Goal: Task Accomplishment & Management: Complete application form

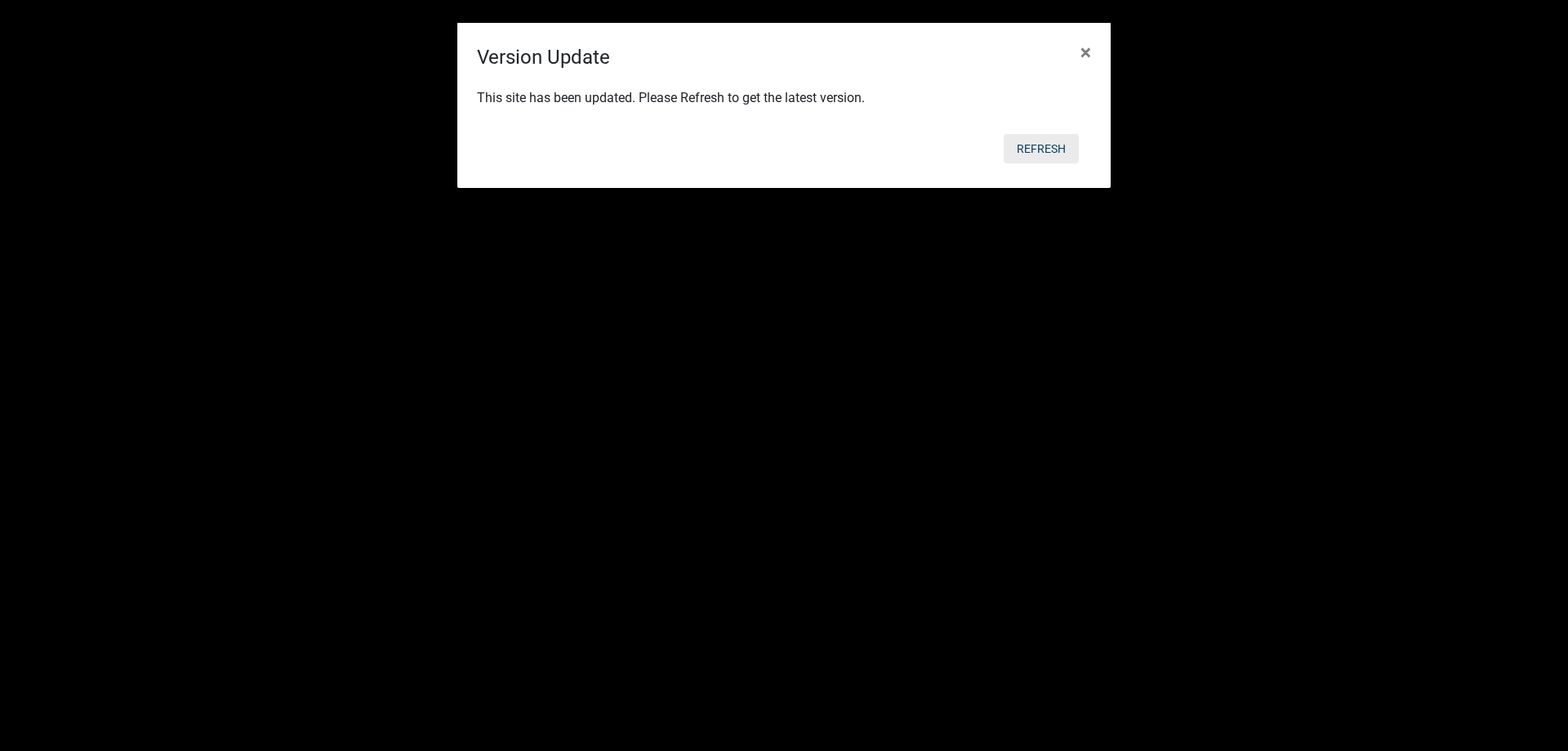
scroll to position [47, 0]
click at [1046, 143] on button "Refresh" at bounding box center [1040, 149] width 75 height 29
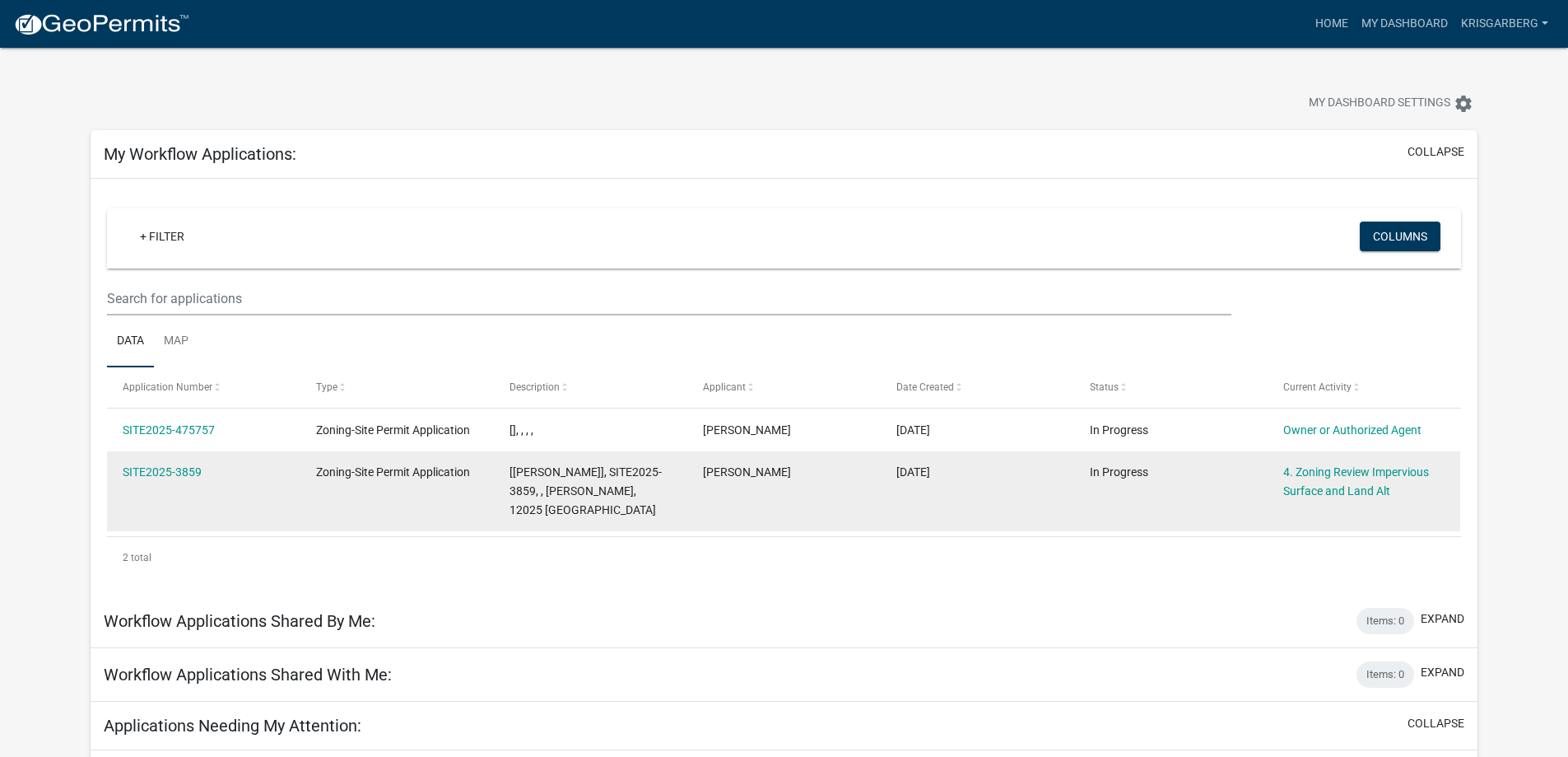
click at [392, 480] on div "Zoning-Site Permit Application" at bounding box center [397, 472] width 162 height 19
click at [1359, 491] on link "4. Zoning Review Impervious Surface and Land Alt" at bounding box center [1356, 480] width 146 height 32
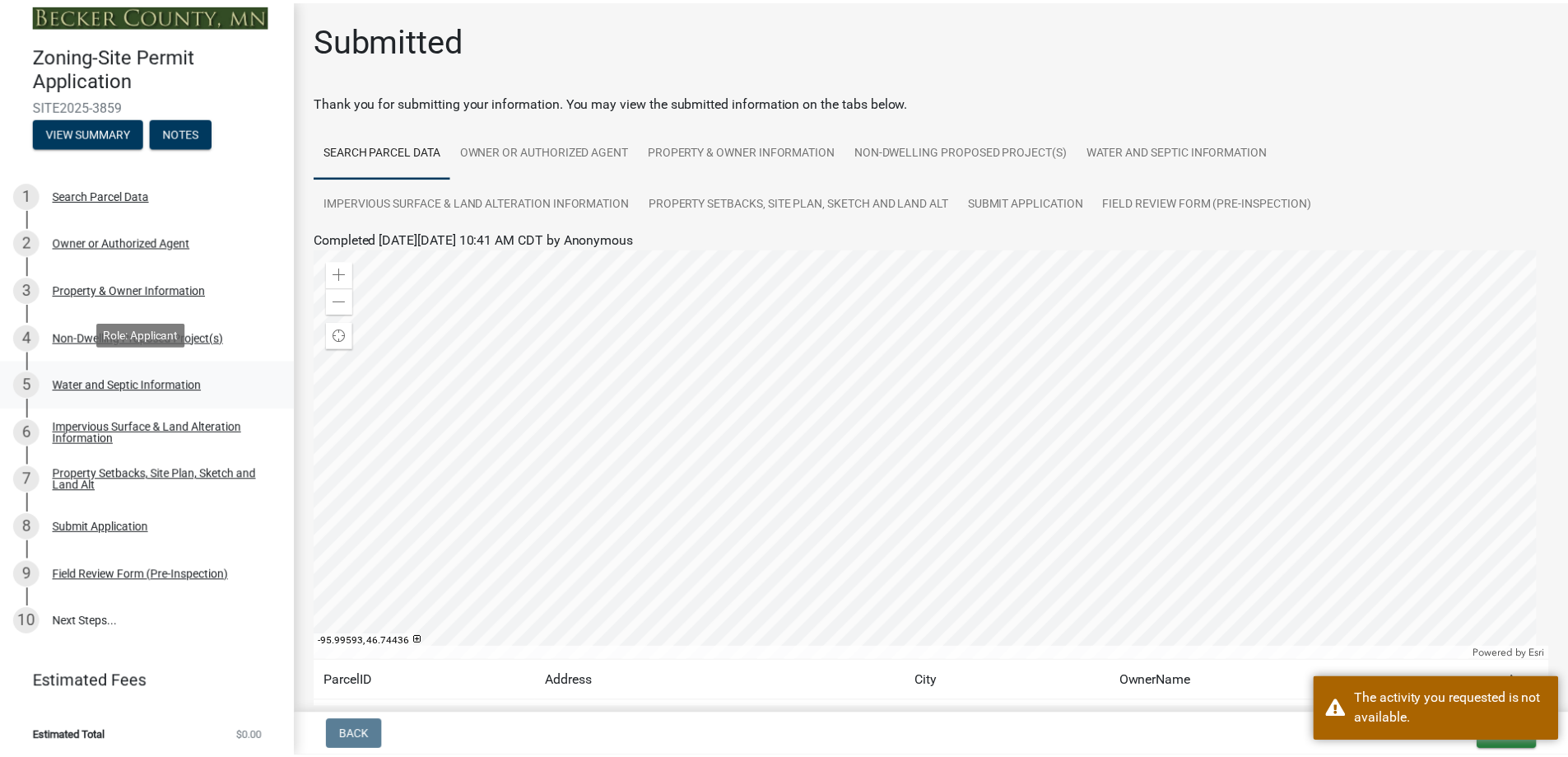
scroll to position [20, 0]
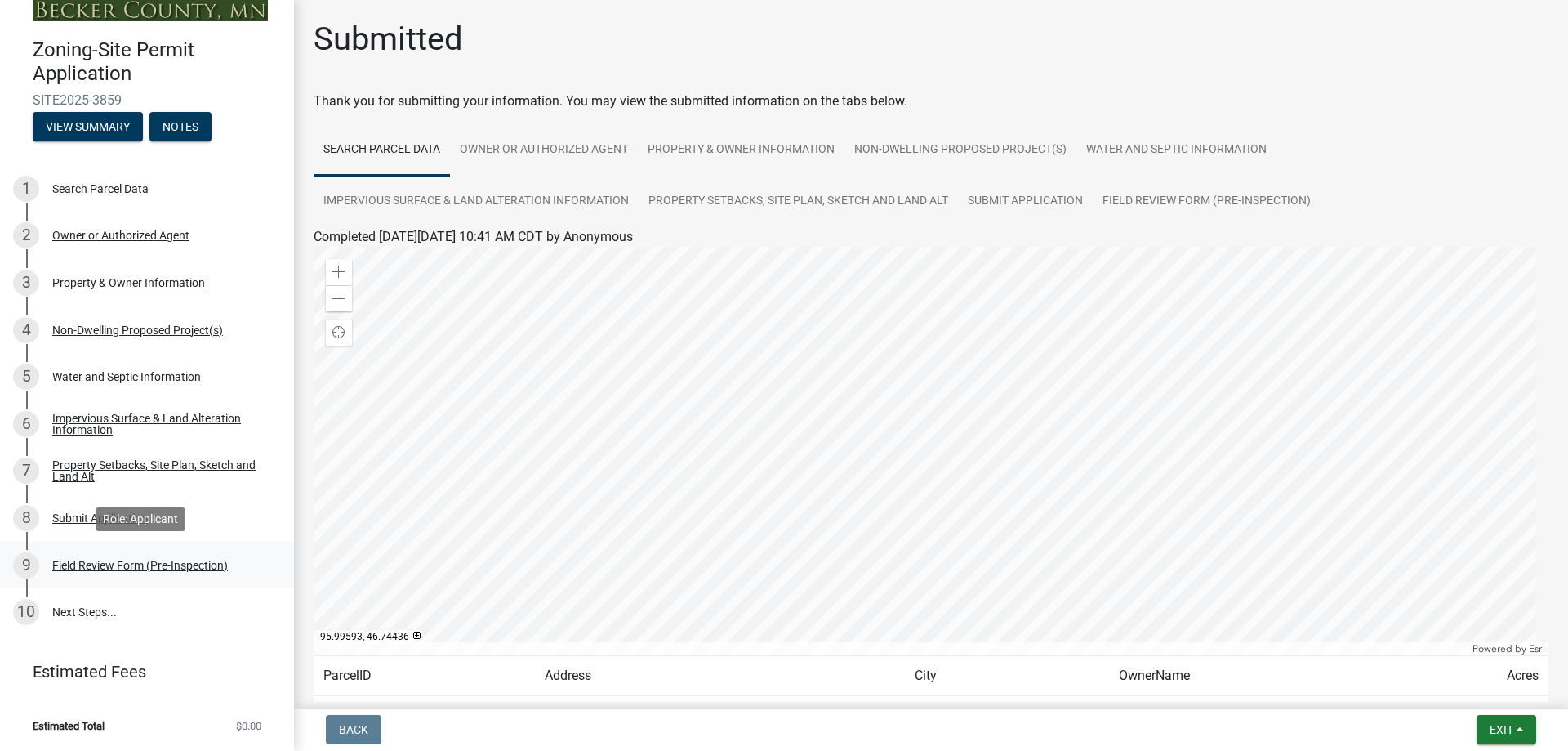
click at [126, 564] on div "Field Review Form (Pre-Inspection)" at bounding box center [139, 565] width 176 height 12
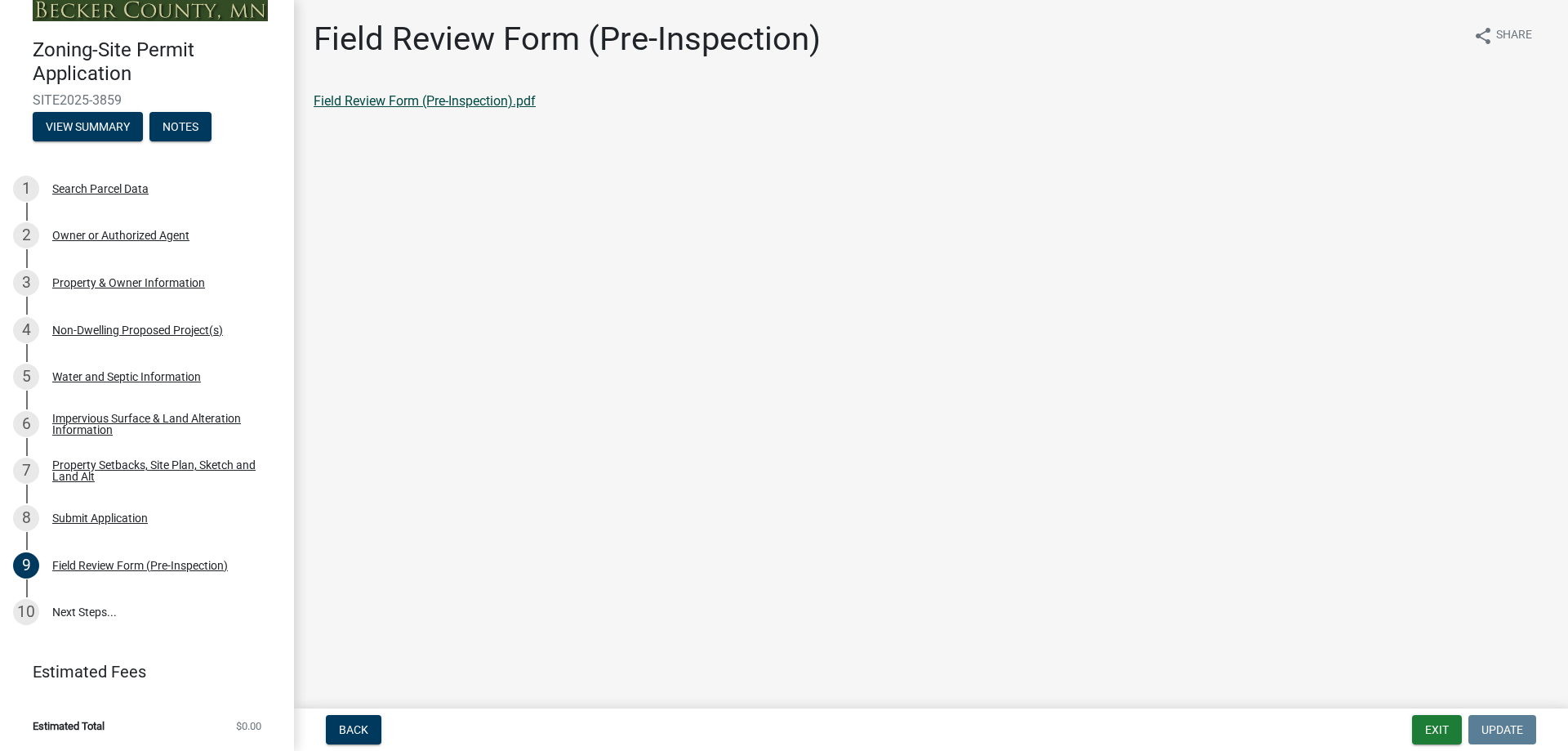
click at [408, 94] on link "Field Review Form (Pre-Inspection).pdf" at bounding box center [425, 100] width 222 height 15
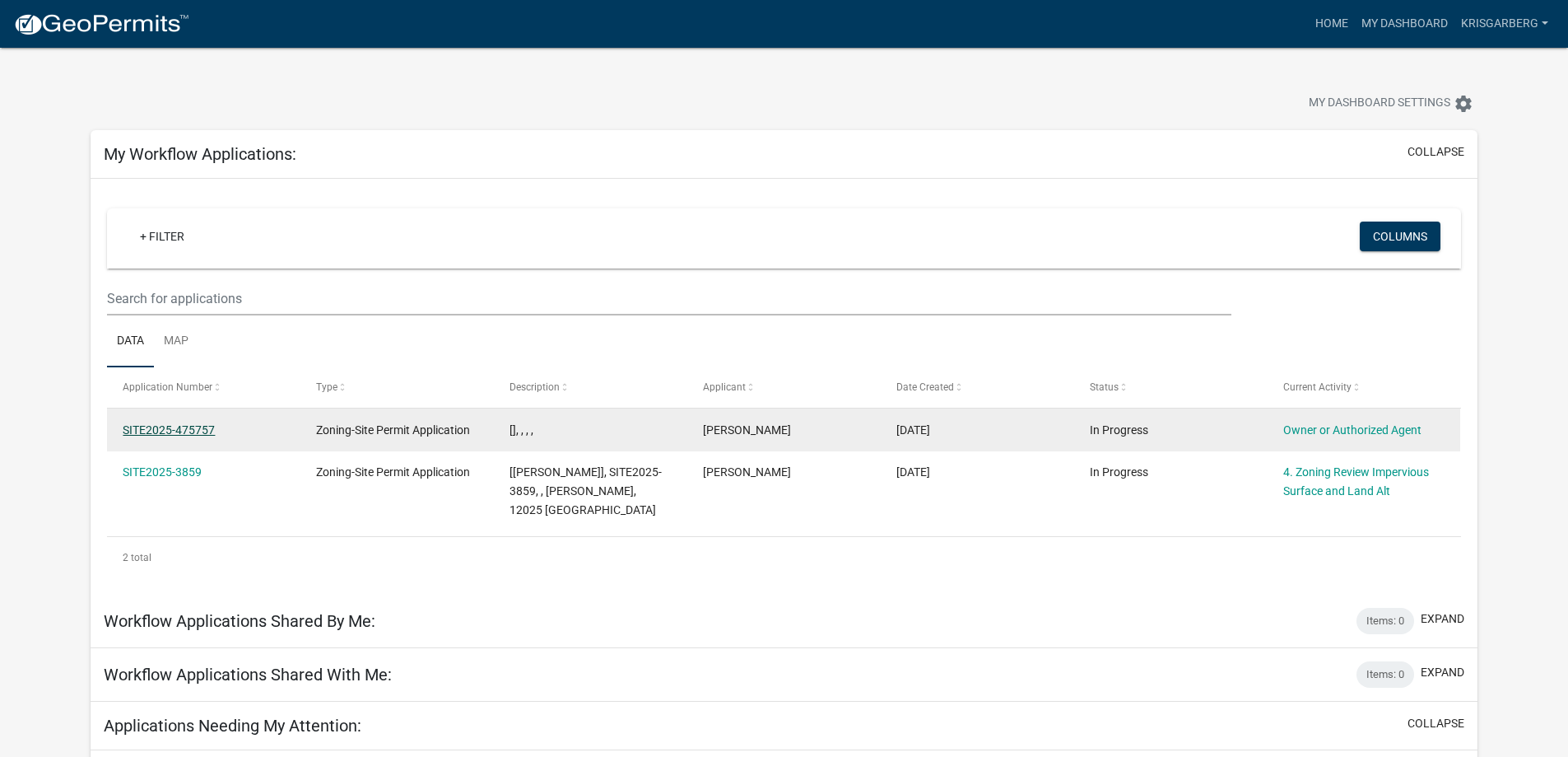
click at [175, 430] on link "SITE2025-475757" at bounding box center [169, 430] width 92 height 13
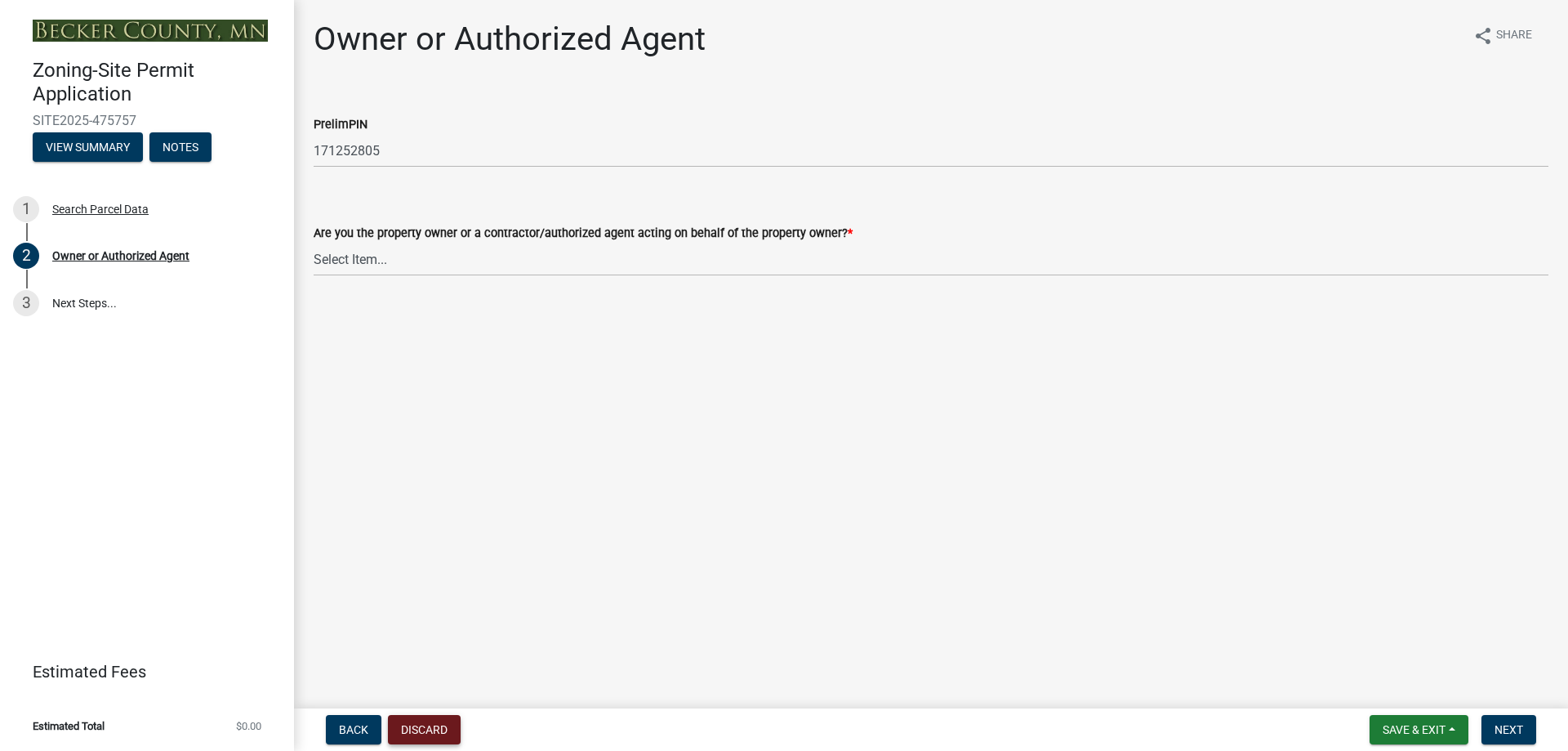
click at [434, 725] on button "Discard" at bounding box center [425, 729] width 73 height 29
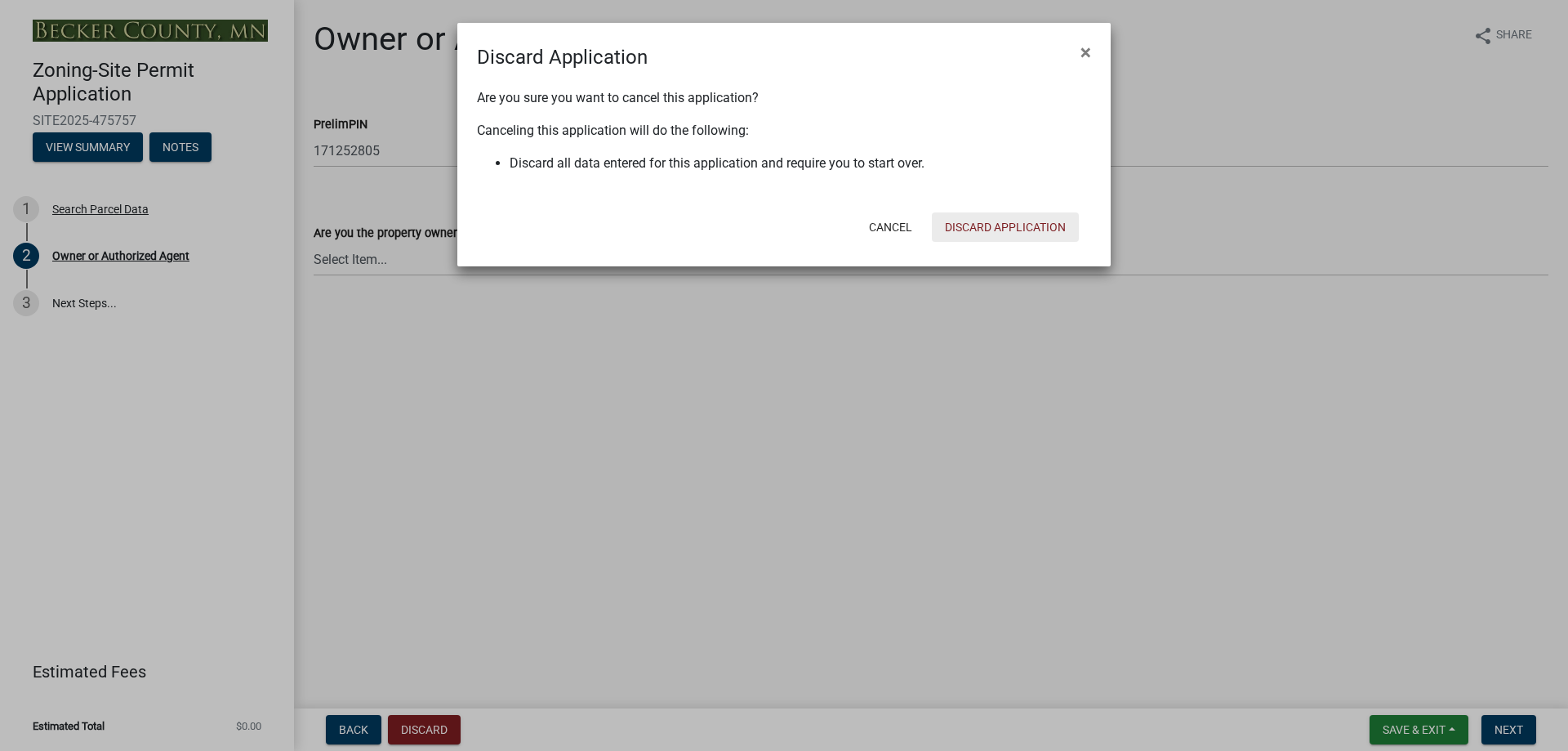
click at [1002, 224] on button "Discard Application" at bounding box center [1004, 227] width 147 height 29
